Goal: Task Accomplishment & Management: Use online tool/utility

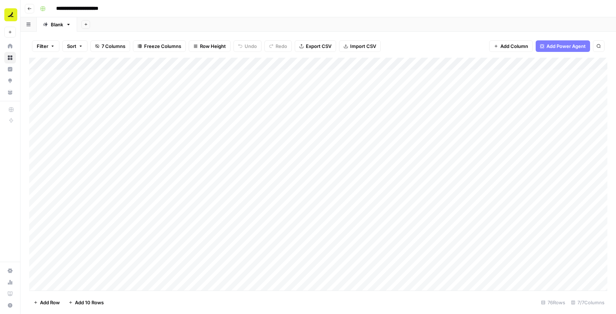
click at [31, 8] on icon "button" at bounding box center [29, 8] width 4 height 4
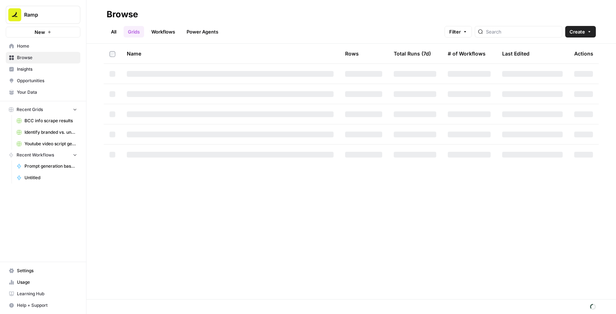
click at [116, 31] on link "All" at bounding box center [114, 32] width 14 height 12
click at [45, 47] on span "Home" at bounding box center [47, 46] width 60 height 6
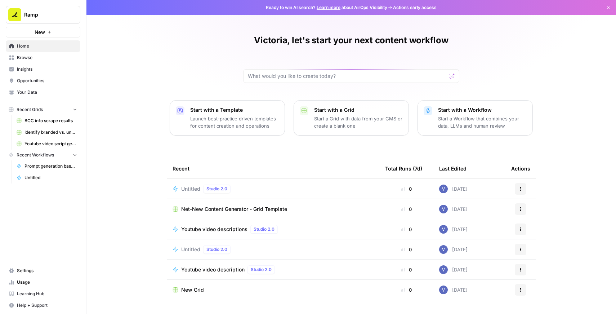
click at [50, 60] on span "Browse" at bounding box center [47, 57] width 60 height 6
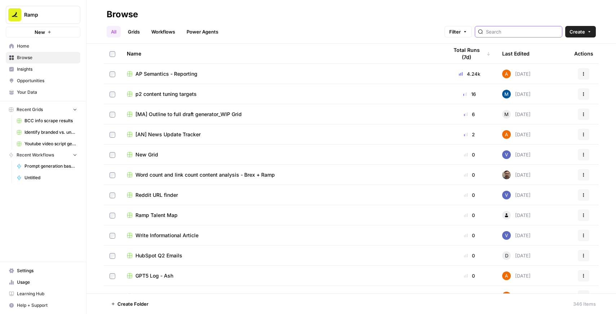
click at [522, 31] on input "search" at bounding box center [522, 31] width 73 height 7
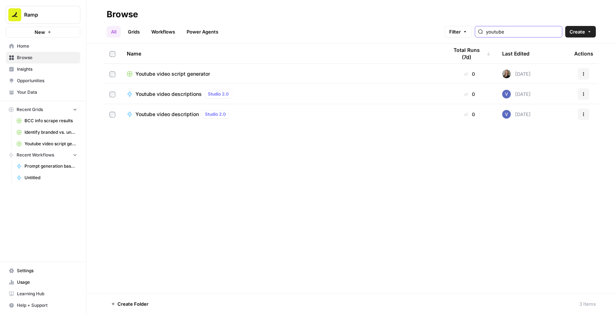
type input "youtube"
click at [339, 79] on td "Youtube video script generator" at bounding box center [281, 74] width 321 height 20
click at [583, 74] on icon "button" at bounding box center [584, 74] width 4 height 4
click at [269, 71] on div "Youtube video script generator" at bounding box center [282, 73] width 310 height 7
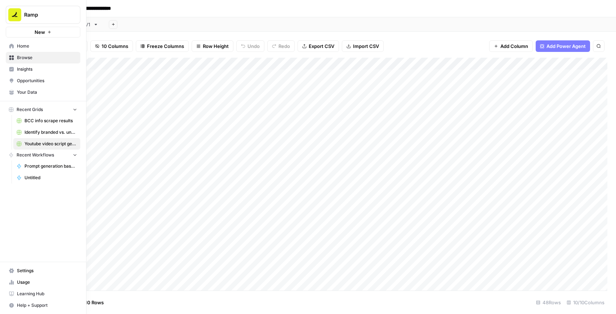
click at [25, 44] on span "Home" at bounding box center [47, 46] width 60 height 6
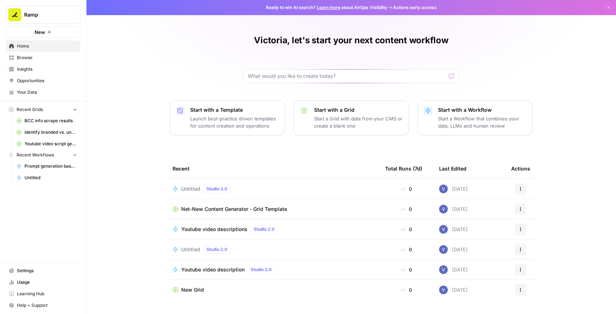
click at [41, 270] on span "Settings" at bounding box center [47, 270] width 60 height 6
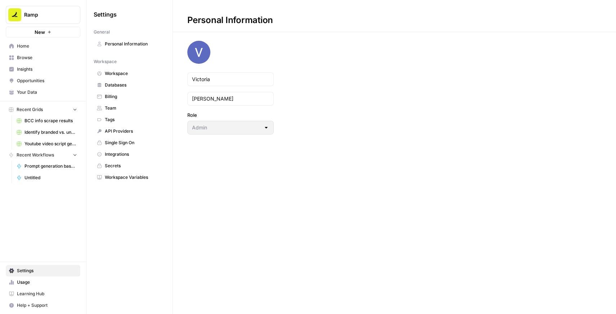
click at [136, 108] on span "Team" at bounding box center [133, 108] width 57 height 6
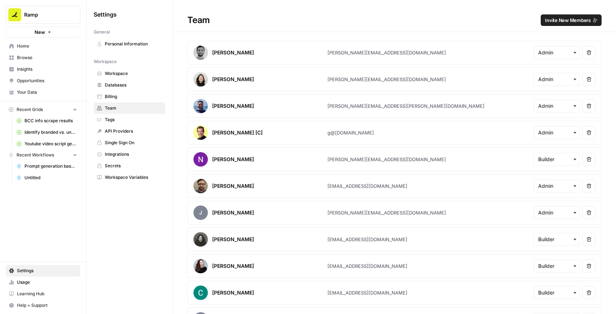
click at [552, 22] on span "Invite New Members" at bounding box center [568, 20] width 46 height 7
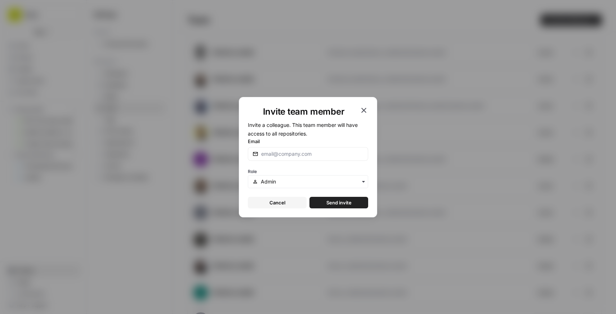
click at [52, 228] on div "Invite team member Invite a colleague. This team member will have access to all…" at bounding box center [308, 157] width 616 height 314
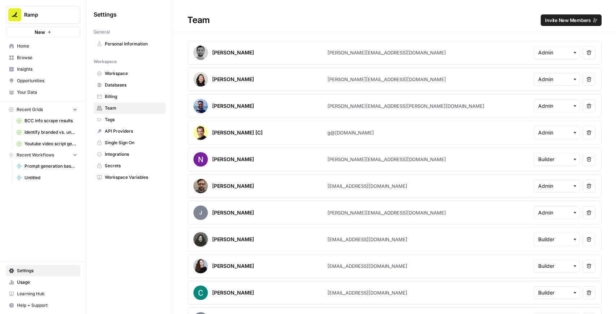
click at [52, 228] on div "Ramp New Home Browse Insights Opportunities Your Data Recent Grids BCC info scr…" at bounding box center [43, 157] width 86 height 314
click at [570, 22] on span "Invite New Members" at bounding box center [568, 20] width 46 height 7
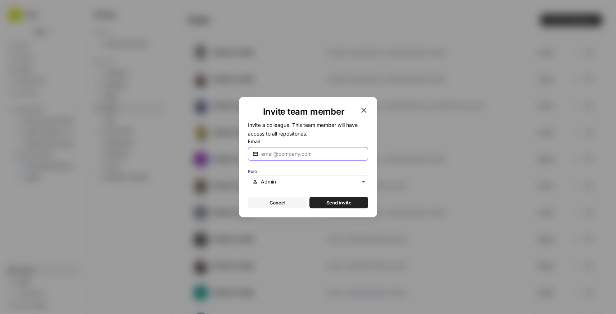
click at [342, 157] on input "Email" at bounding box center [312, 153] width 102 height 7
paste input "[EMAIL_ADDRESS][PERSON_NAME][DOMAIN_NAME]"
type input "[EMAIL_ADDRESS][PERSON_NAME][DOMAIN_NAME]"
click at [342, 185] on div "button" at bounding box center [308, 181] width 120 height 13
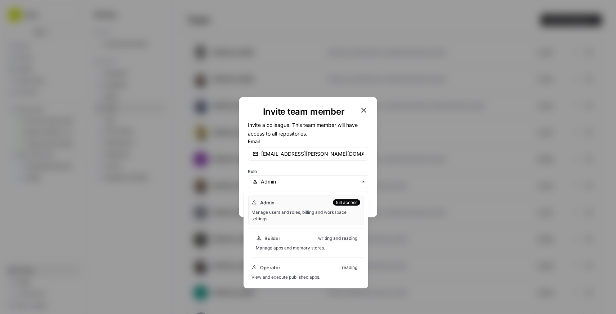
click at [322, 242] on div "Builder writing and reading Manage apps and memory stores." at bounding box center [308, 242] width 111 height 23
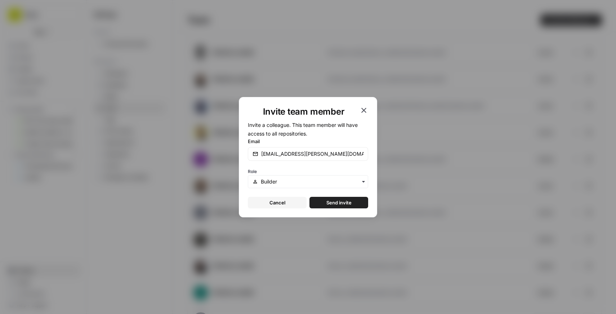
click at [343, 203] on span "Send invite" at bounding box center [338, 202] width 25 height 7
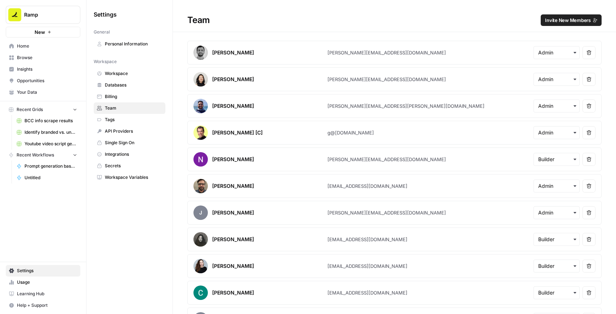
click at [36, 49] on span "Home" at bounding box center [47, 46] width 60 height 6
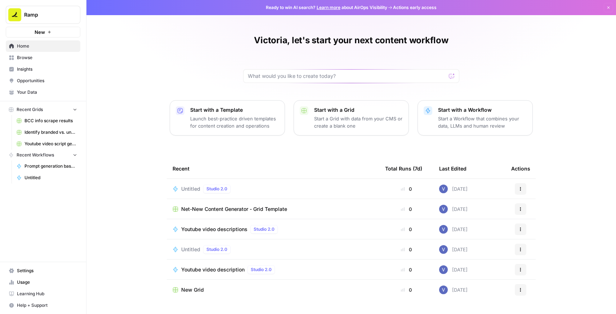
click at [38, 54] on link "Browse" at bounding box center [43, 58] width 75 height 12
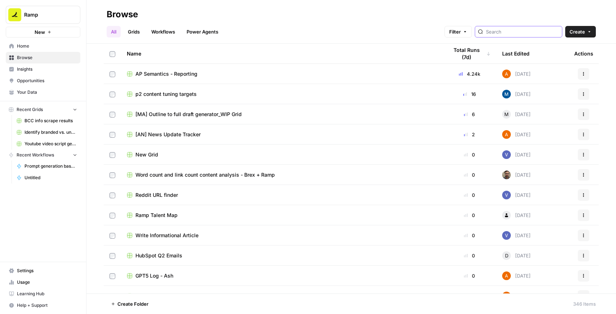
click at [511, 29] on input "search" at bounding box center [522, 31] width 73 height 7
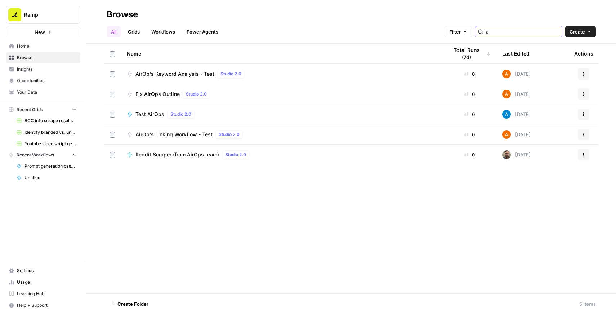
type input "a"
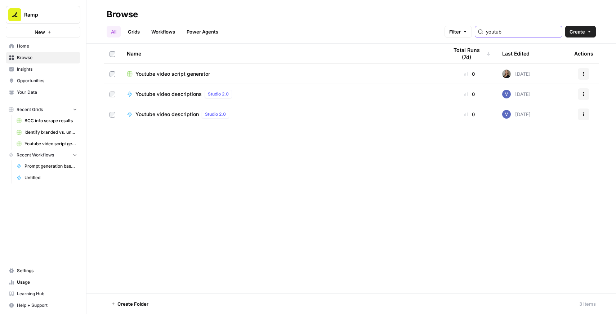
type input "youtub"
click at [246, 70] on td "Youtube video script generator" at bounding box center [281, 74] width 321 height 20
click at [228, 72] on div "Youtube video script generator" at bounding box center [282, 73] width 310 height 7
